Goal: Transaction & Acquisition: Purchase product/service

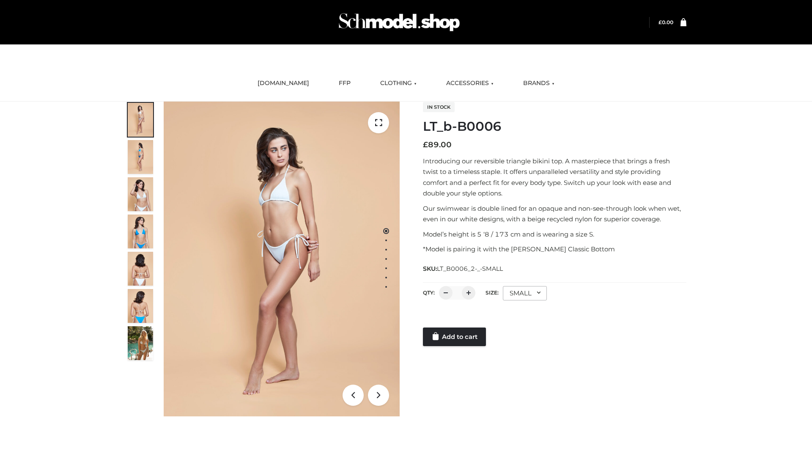
click at [455, 337] on link "Add to cart" at bounding box center [454, 336] width 63 height 19
